Goal: Task Accomplishment & Management: Manage account settings

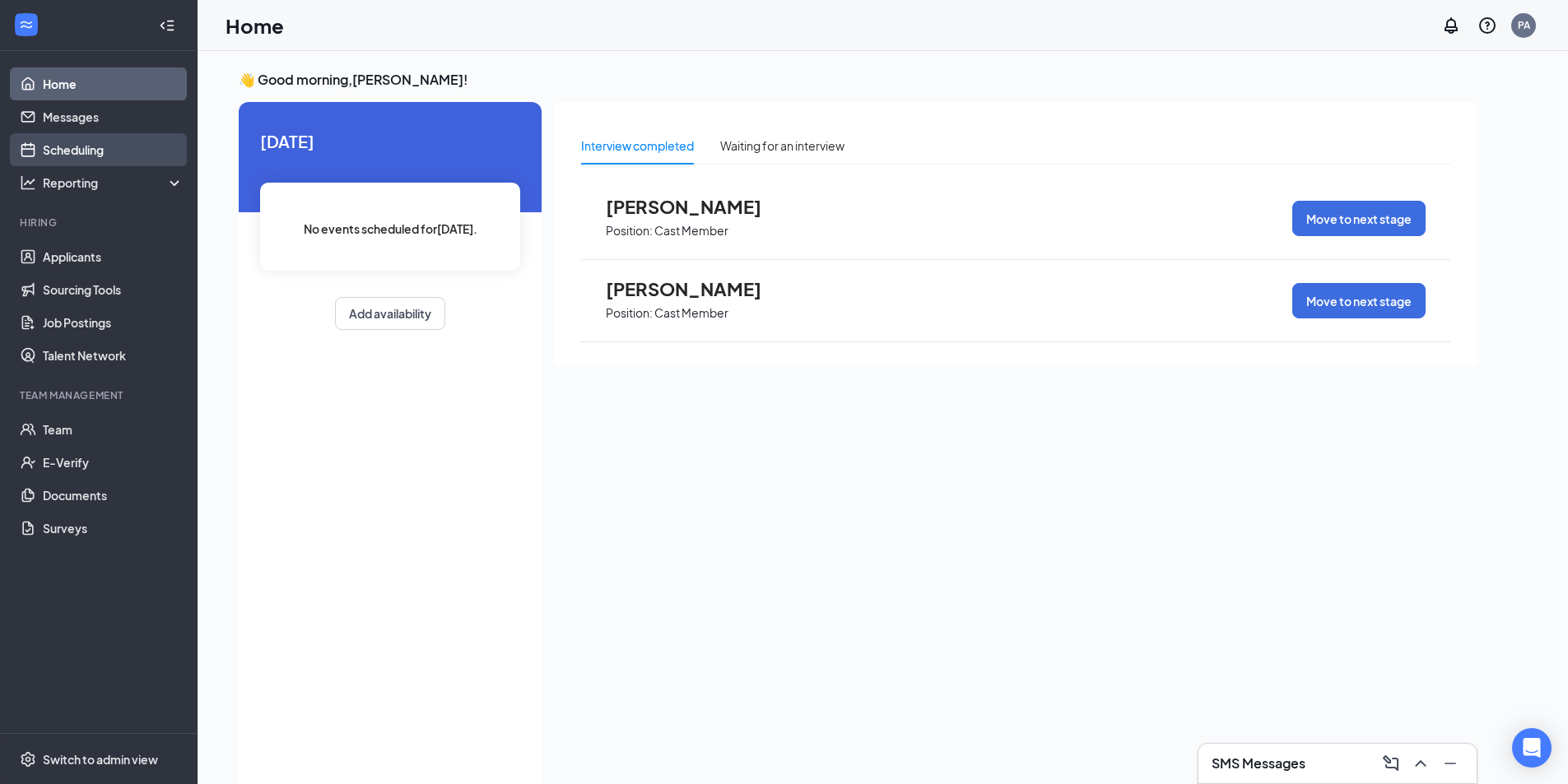
click at [74, 145] on link "Scheduling" at bounding box center [112, 149] width 141 height 33
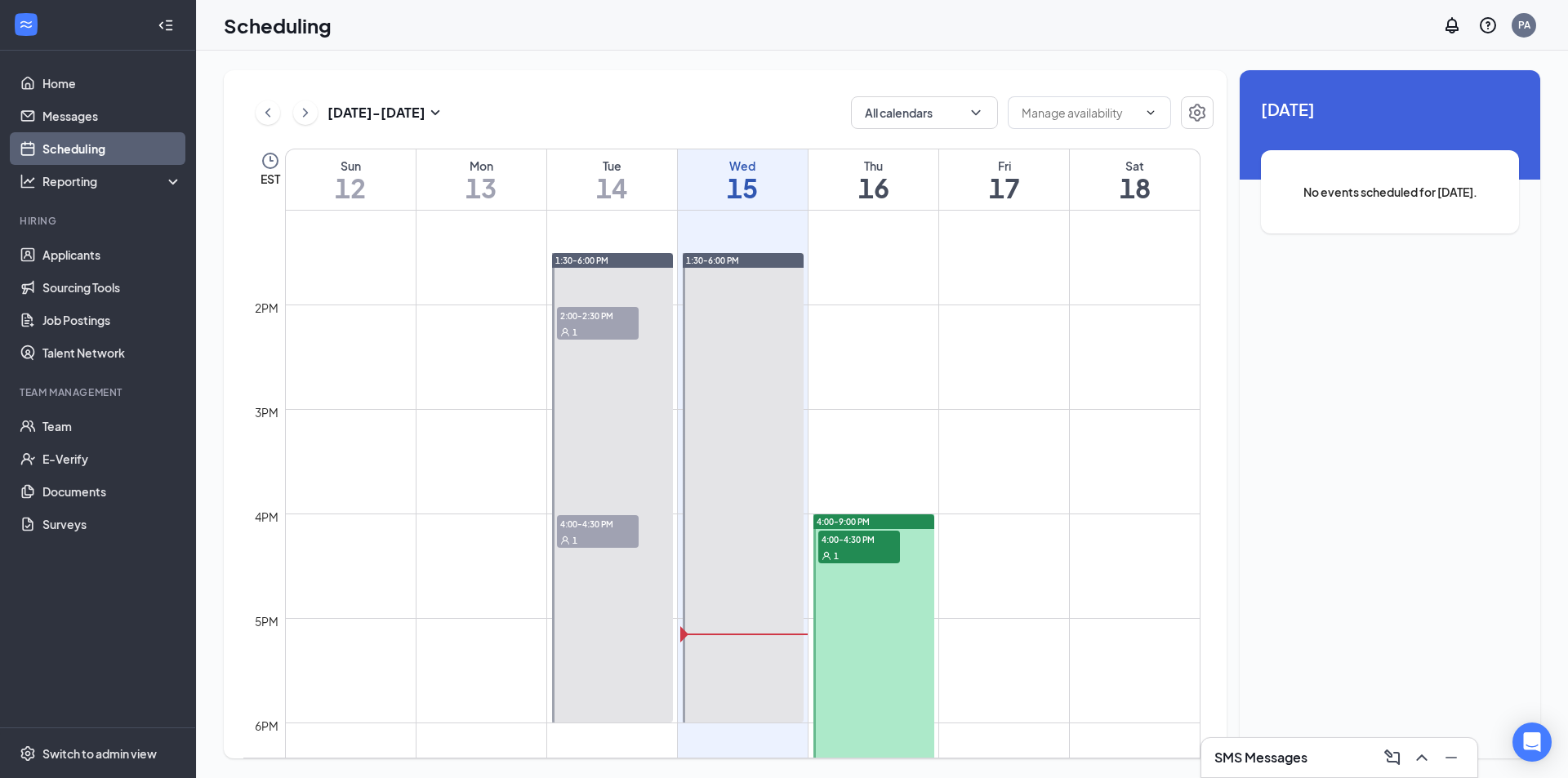
scroll to position [1374, 0]
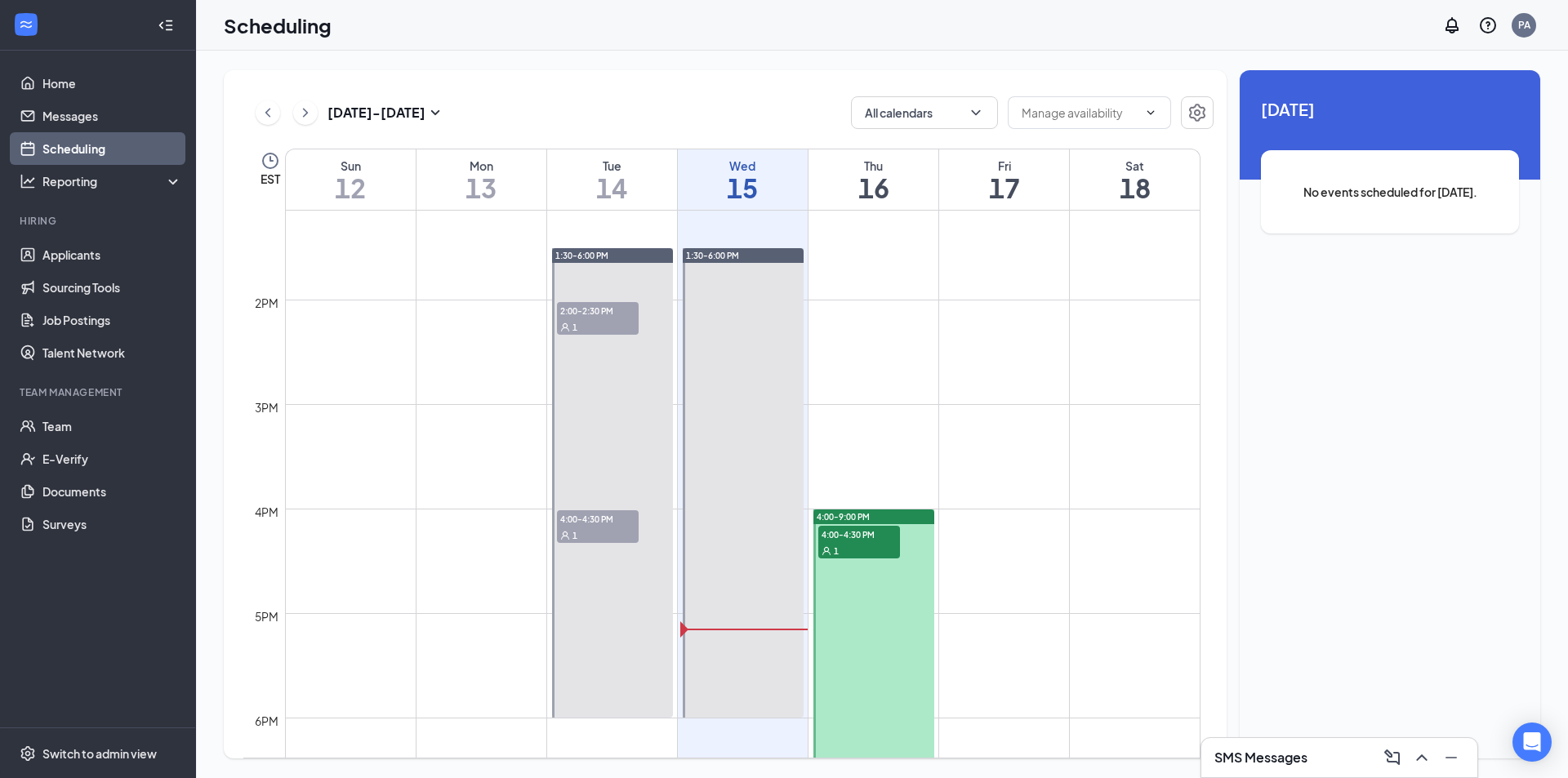
click at [868, 615] on div at bounding box center [874, 771] width 121 height 522
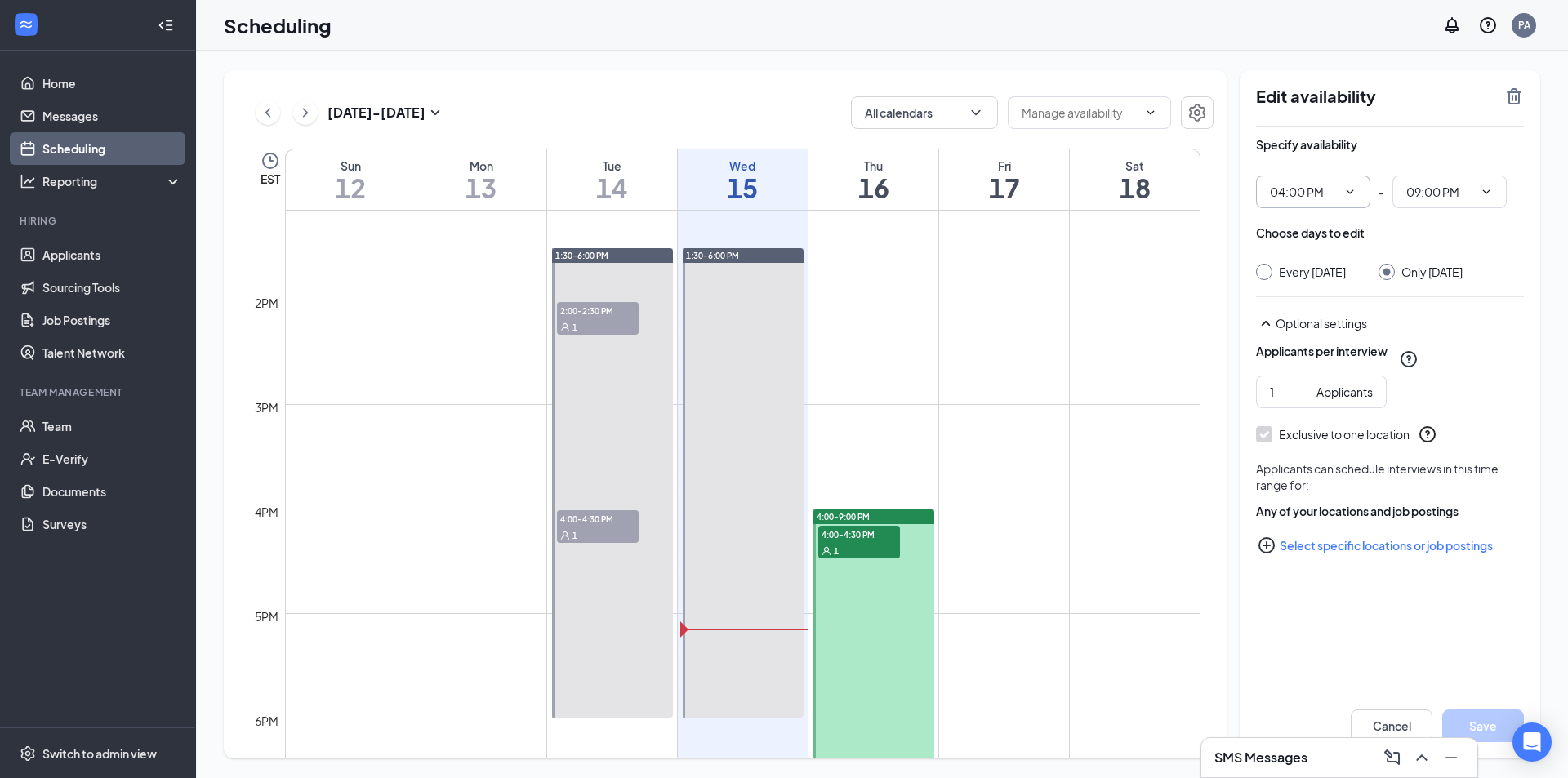
click at [1351, 197] on icon "ChevronDown" at bounding box center [1350, 192] width 13 height 13
click at [1322, 390] on div "06:00 PM" at bounding box center [1307, 396] width 48 height 18
type input "06:00 PM"
click at [1480, 191] on icon "ChevronDown" at bounding box center [1486, 192] width 13 height 13
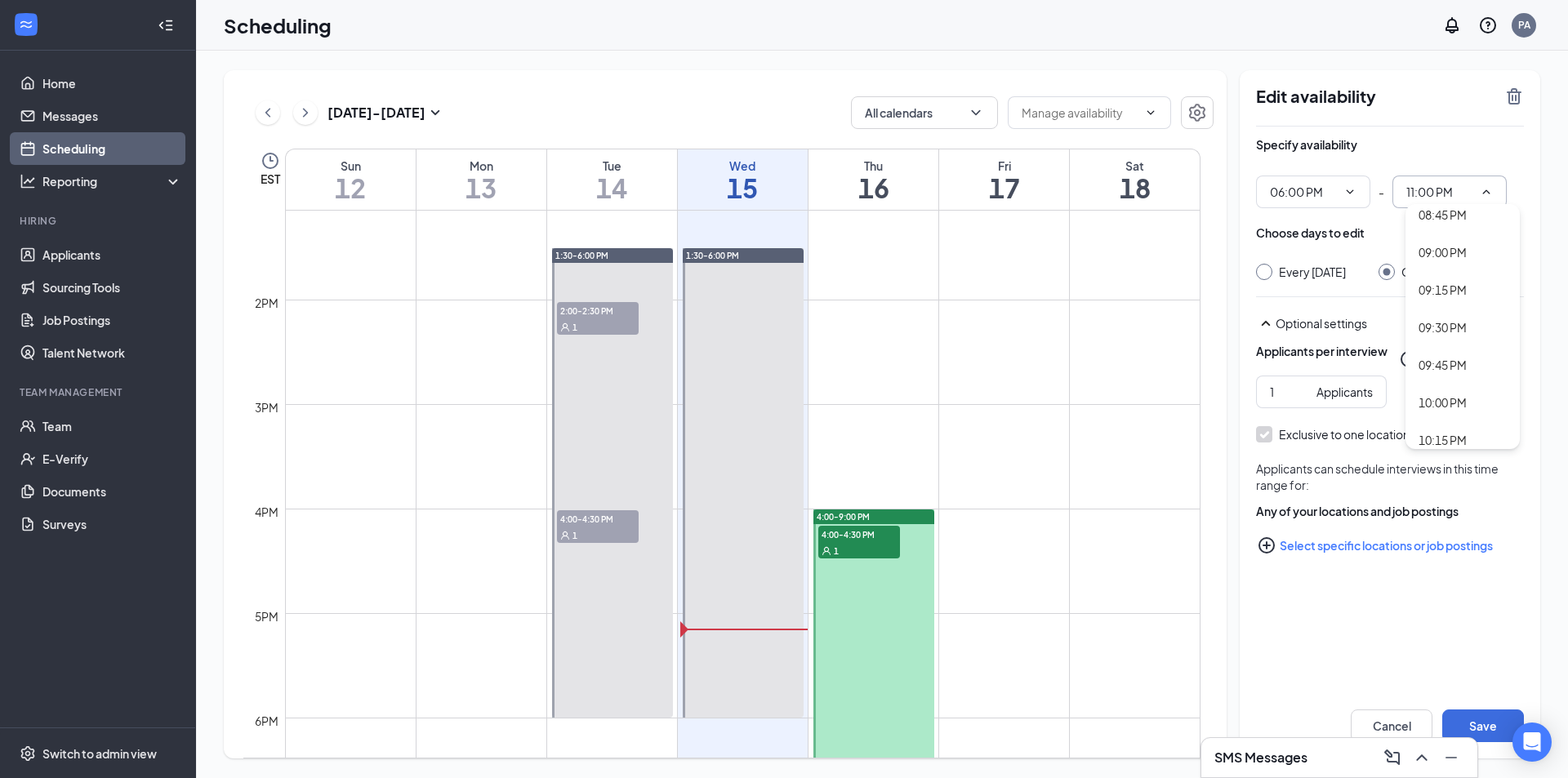
scroll to position [3104, 0]
click at [1441, 235] on div "09:00 PM" at bounding box center [1441, 237] width 48 height 18
type input "09:00 PM"
click at [1484, 723] on button "Save" at bounding box center [1483, 726] width 82 height 33
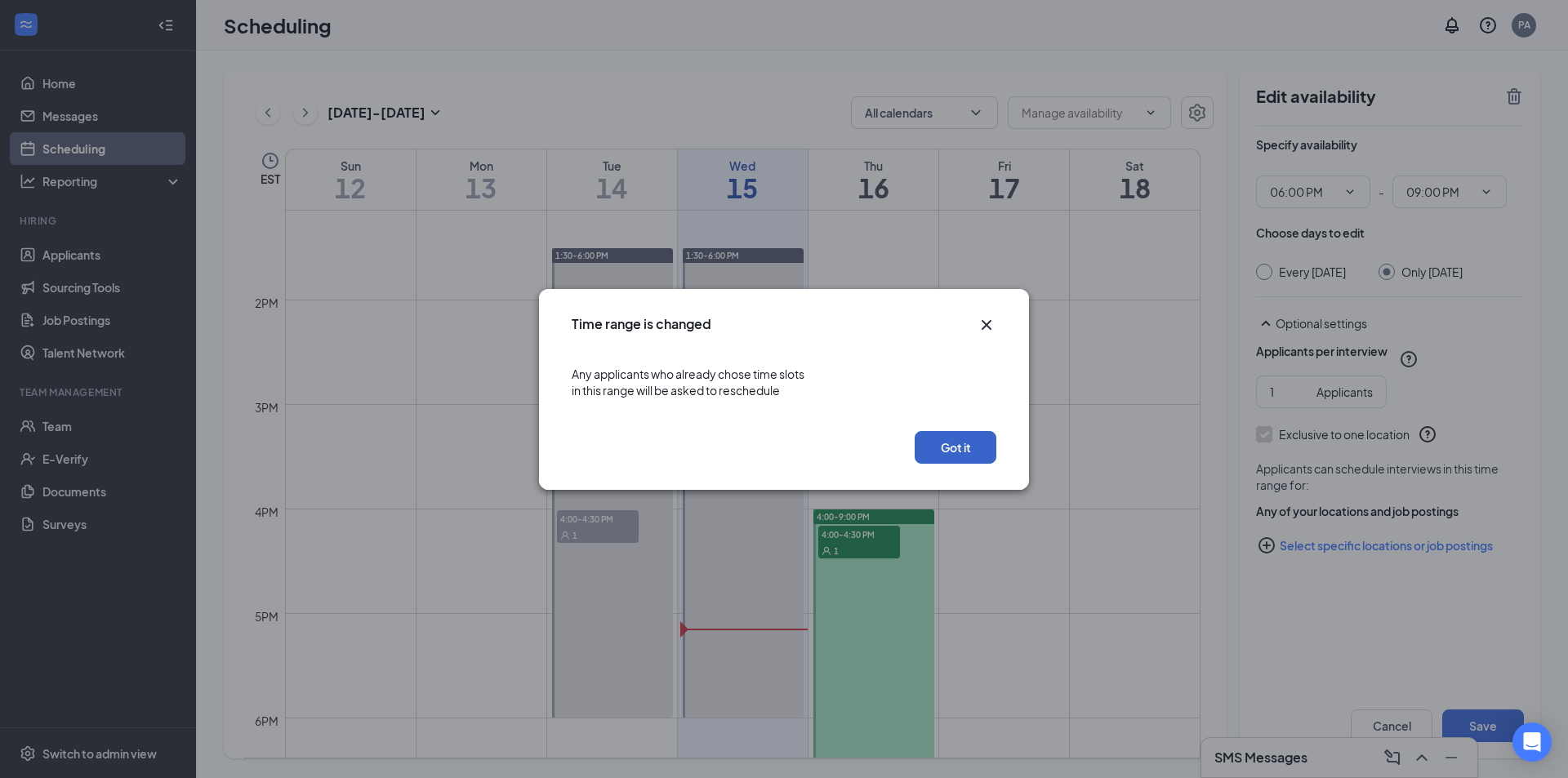
click at [936, 441] on button "Got it" at bounding box center [955, 447] width 82 height 33
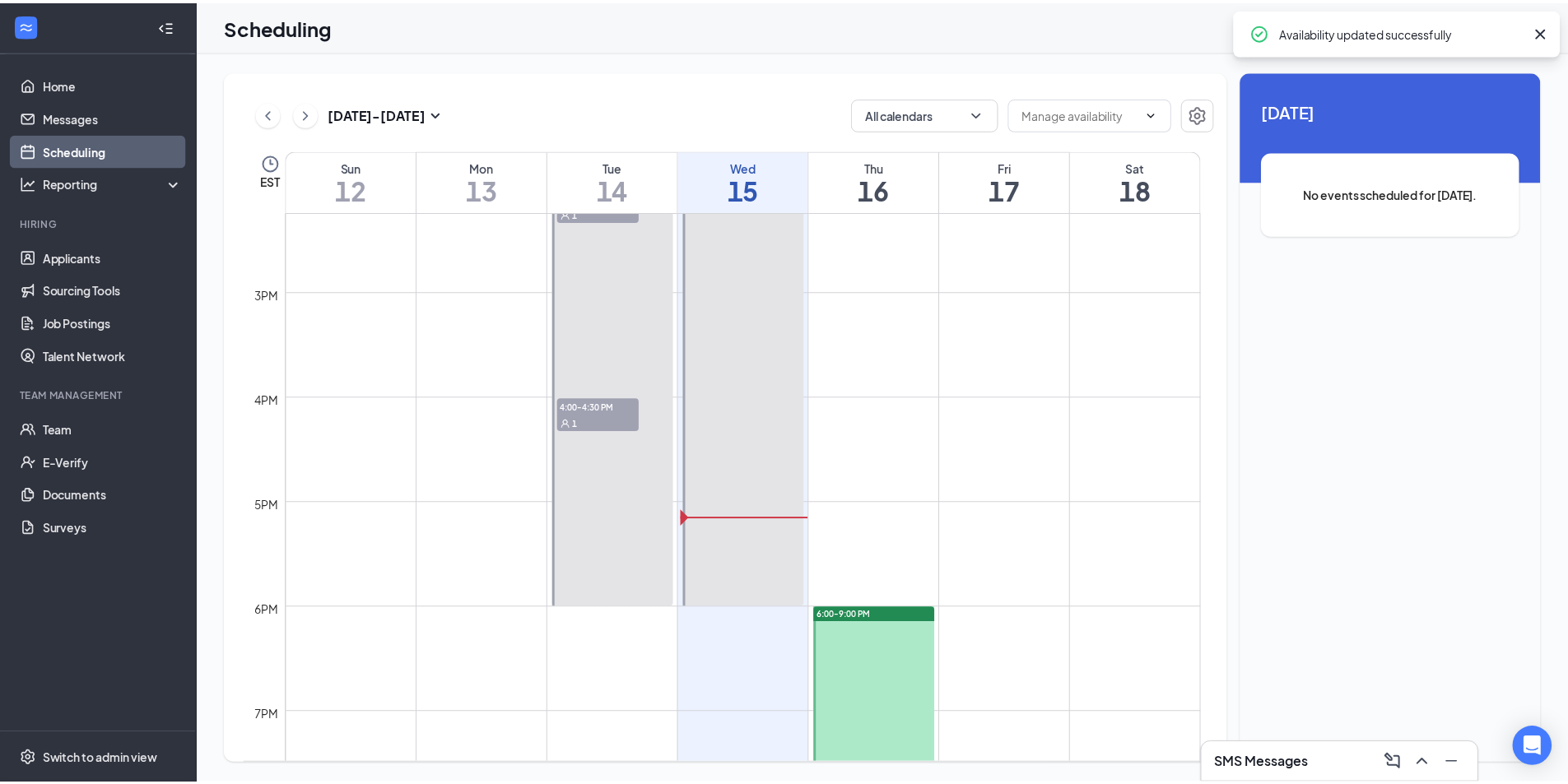
scroll to position [1056, 0]
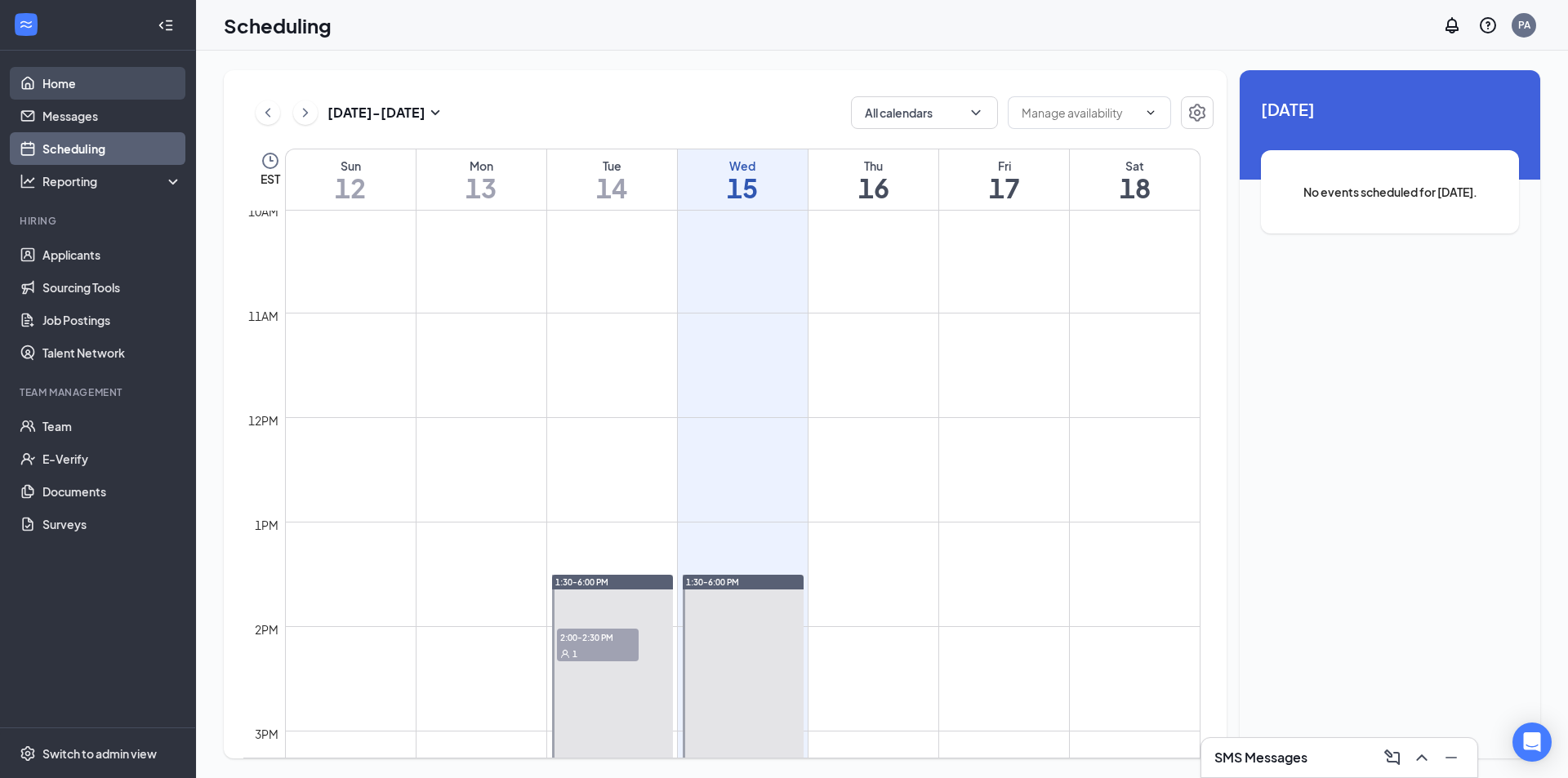
click at [59, 80] on link "Home" at bounding box center [112, 82] width 140 height 33
